Goal: Task Accomplishment & Management: Use online tool/utility

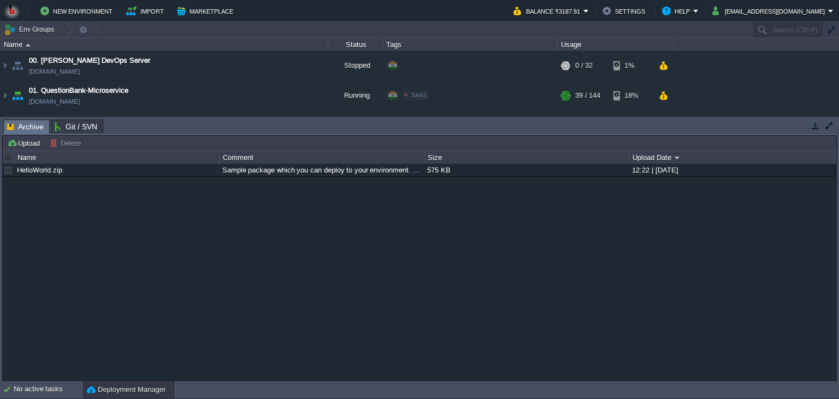
click at [818, 127] on button "button" at bounding box center [815, 126] width 10 height 10
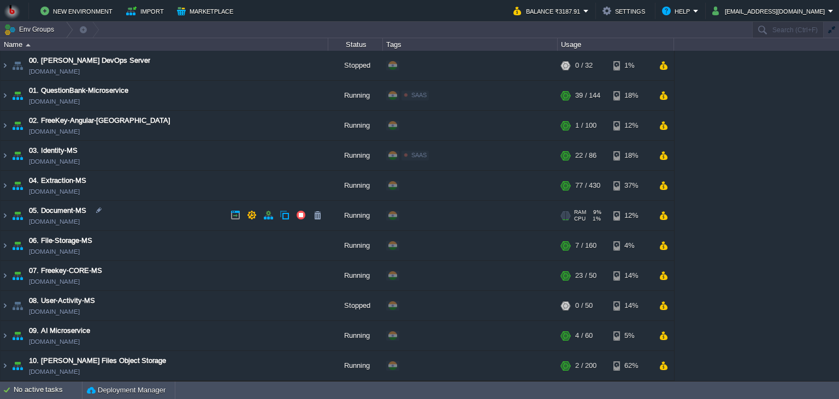
scroll to position [99, 0]
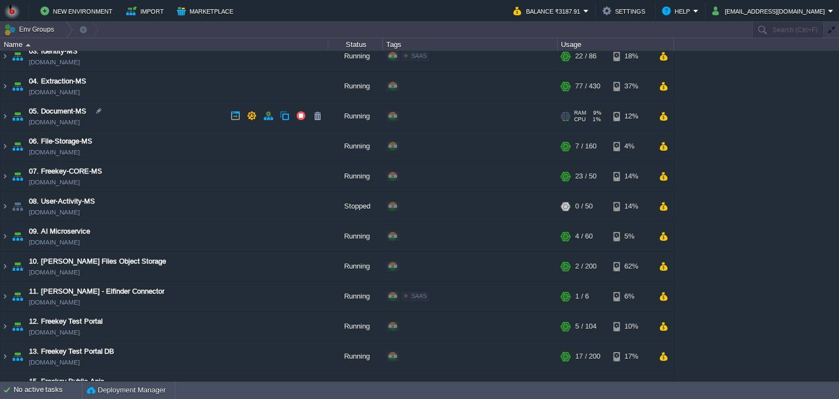
click at [160, 112] on td "05. Document-MS [DOMAIN_NAME]" at bounding box center [165, 117] width 328 height 30
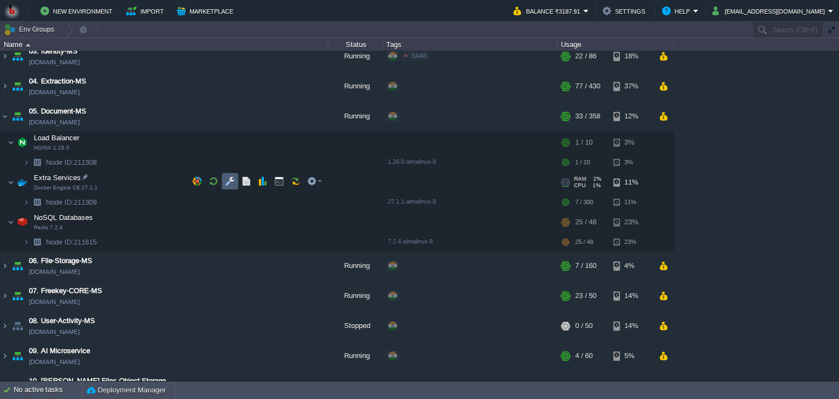
click at [227, 180] on button "button" at bounding box center [230, 181] width 10 height 10
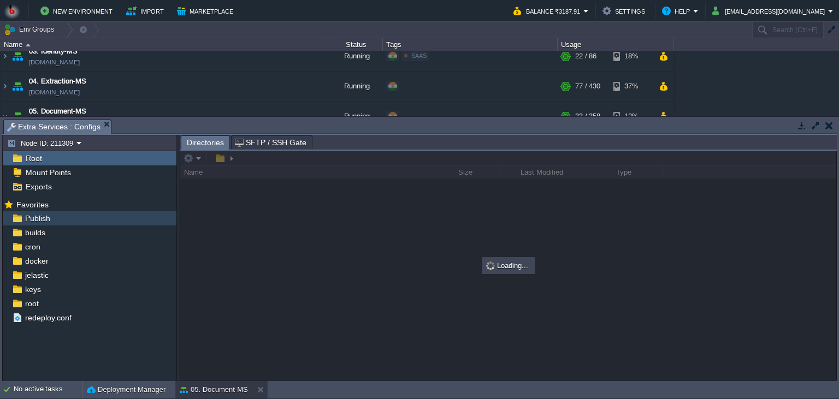
click at [72, 220] on div "Publish" at bounding box center [90, 218] width 174 height 14
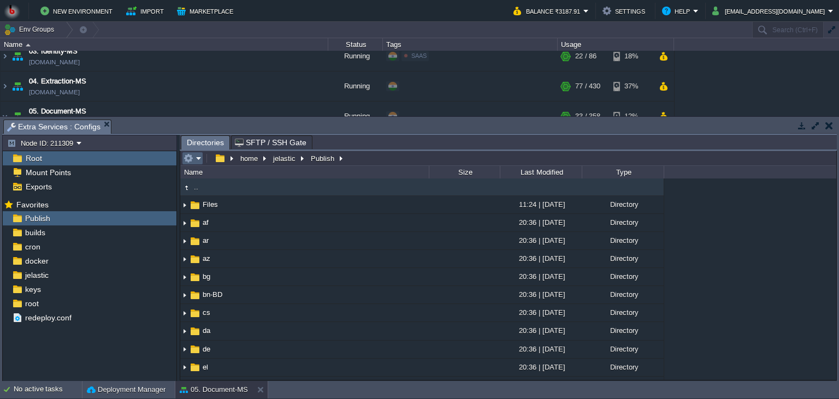
click at [194, 163] on em at bounding box center [192, 158] width 18 height 10
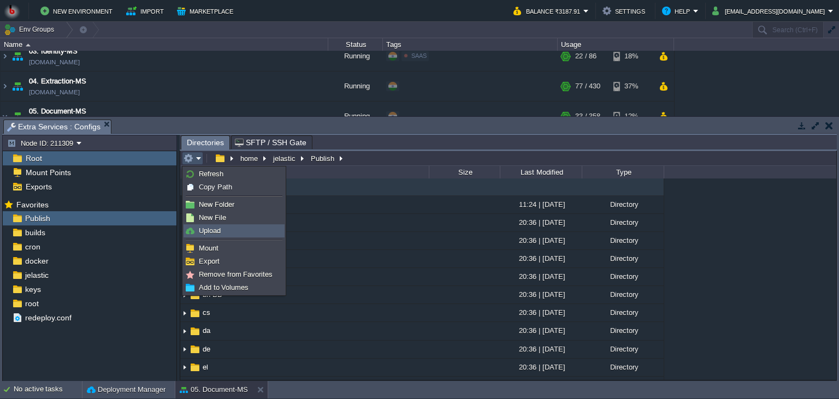
click at [199, 227] on span "Upload" at bounding box center [210, 231] width 22 height 8
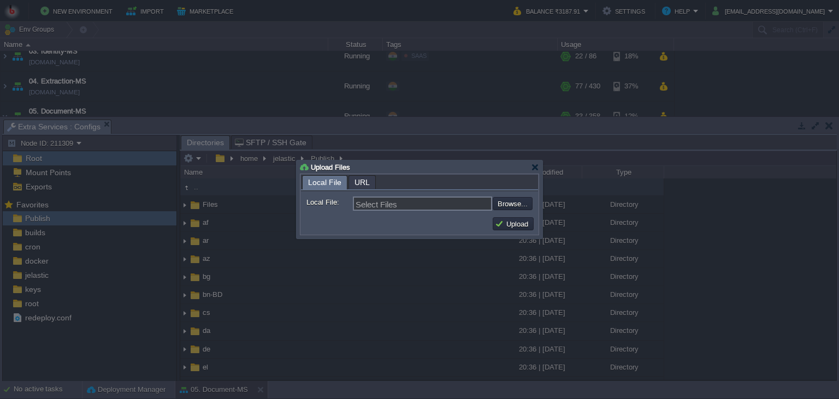
click at [509, 211] on form "Local File: Select Files Browse... Comment:" at bounding box center [419, 202] width 237 height 22
click at [516, 206] on input "file" at bounding box center [463, 203] width 138 height 13
type input "C:\fakepath\PdfGenerateMicroservice.dll"
type input "PdfGenerateMicroservice.dll"
click at [514, 218] on td "Upload" at bounding box center [512, 223] width 41 height 13
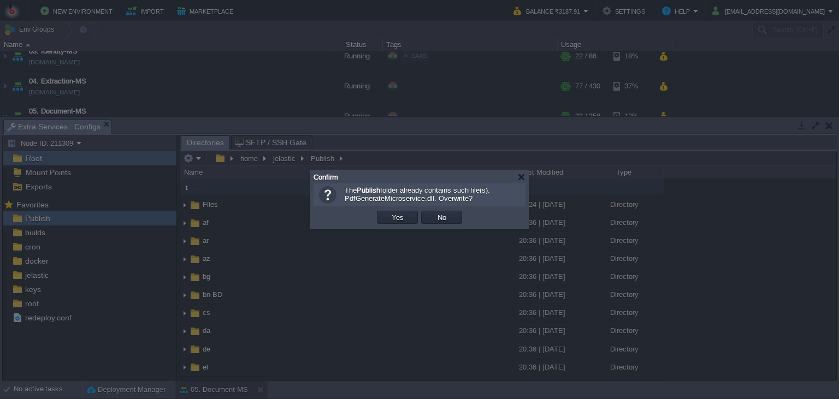
click at [393, 224] on td "Yes" at bounding box center [397, 217] width 44 height 16
click at [399, 219] on button "Yes" at bounding box center [397, 217] width 19 height 10
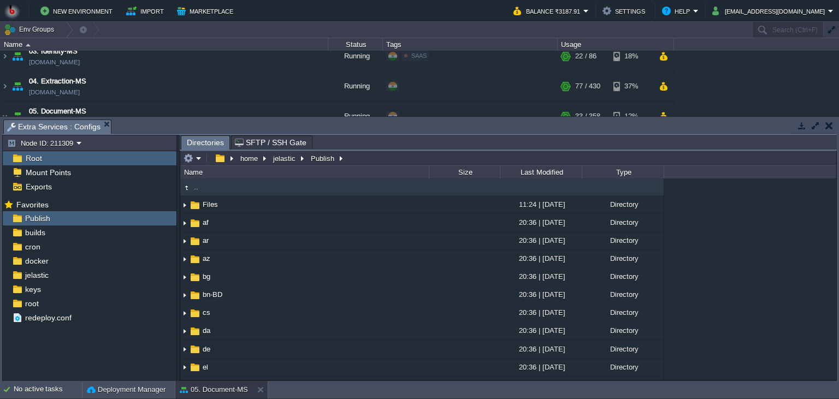
click at [216, 215] on body "New Environment Import Marketplace Bonus ₹0.00 Upgrade Account Balance ₹3187.91…" at bounding box center [419, 199] width 839 height 399
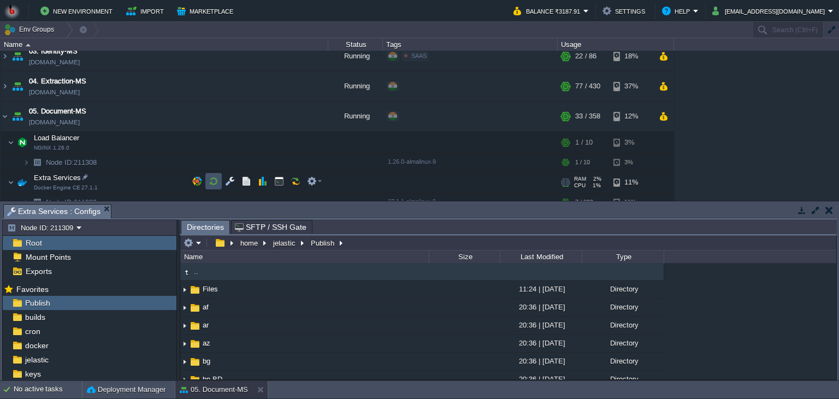
click at [216, 184] on button "button" at bounding box center [214, 181] width 10 height 10
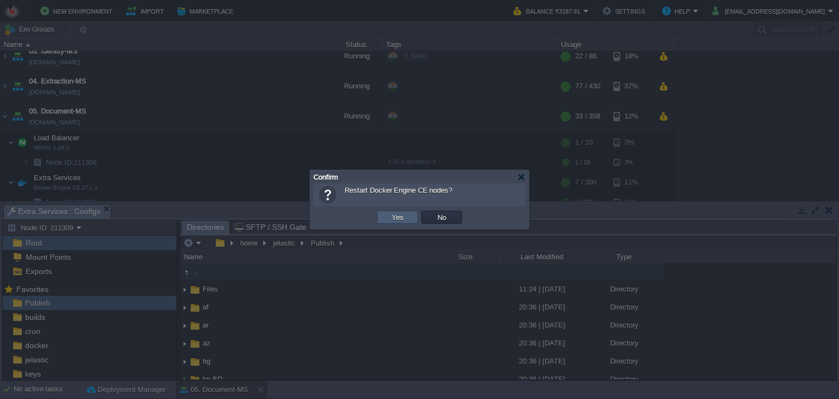
click at [389, 216] on button "Yes" at bounding box center [397, 217] width 19 height 10
